Goal: Information Seeking & Learning: Check status

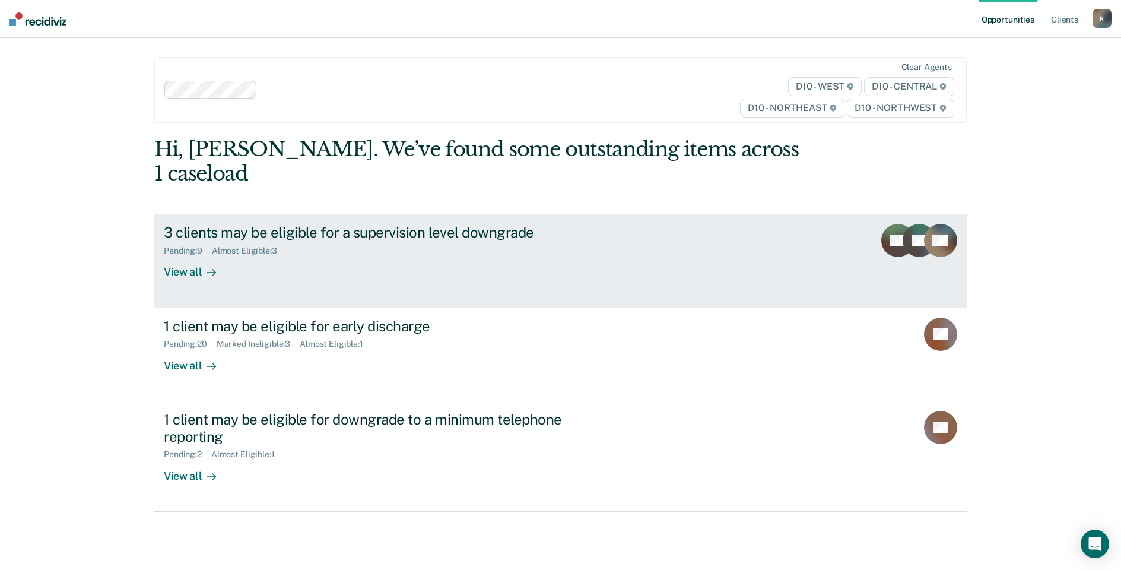
click at [185, 256] on div "View all" at bounding box center [197, 267] width 66 height 23
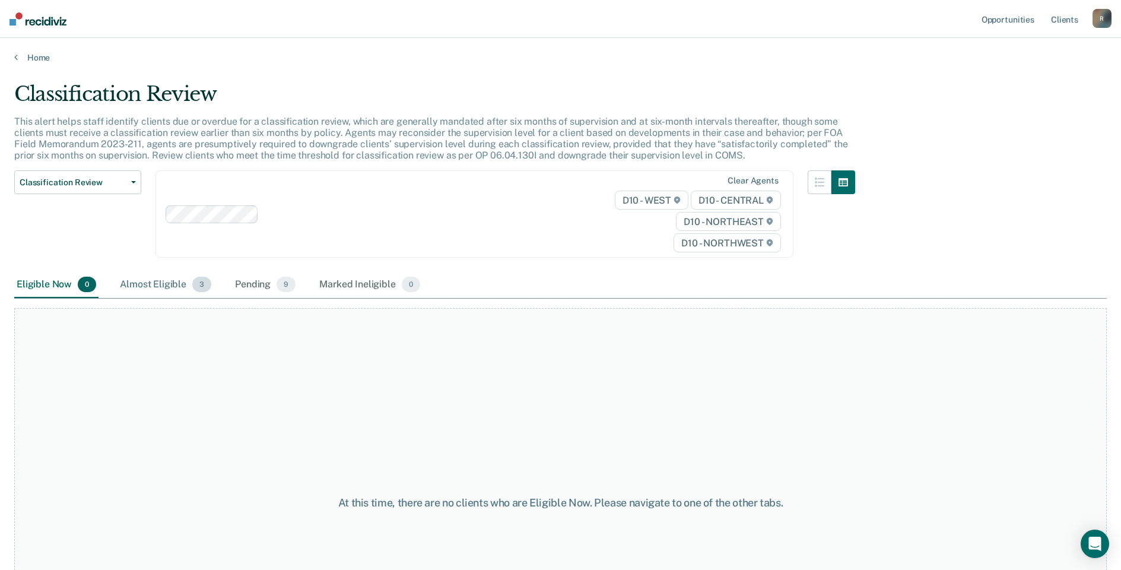
click at [164, 283] on div "Almost Eligible 3" at bounding box center [166, 285] width 96 height 26
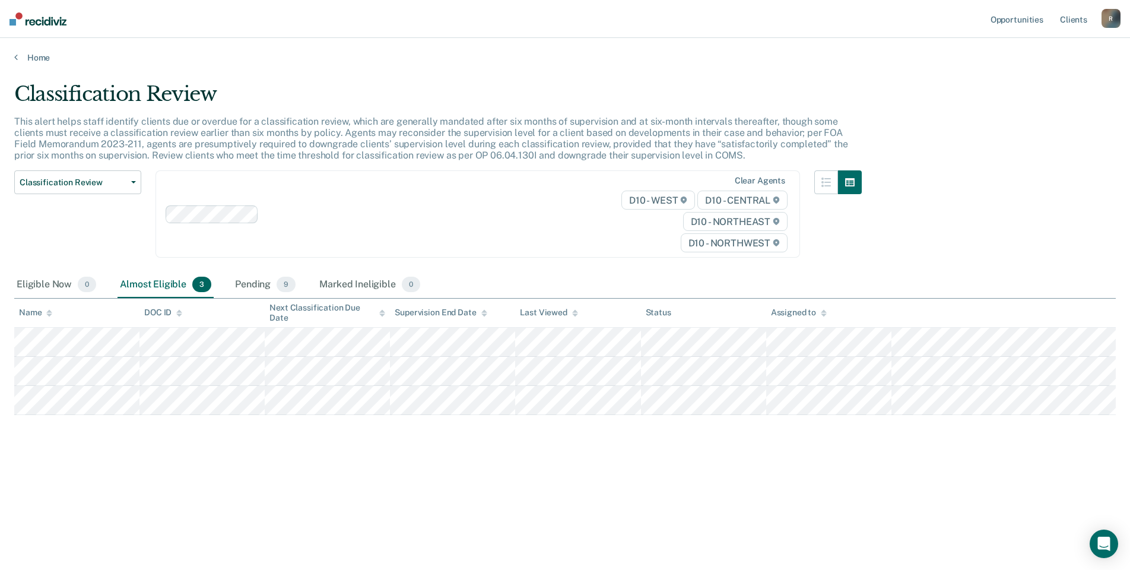
click at [166, 282] on div "Almost Eligible 3" at bounding box center [166, 285] width 96 height 26
click at [251, 282] on div "Pending 9" at bounding box center [265, 285] width 65 height 26
